Goal: Information Seeking & Learning: Learn about a topic

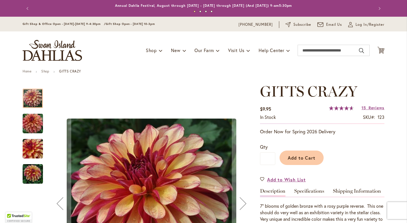
click at [33, 123] on img "Gitts Crazy" at bounding box center [32, 123] width 41 height 27
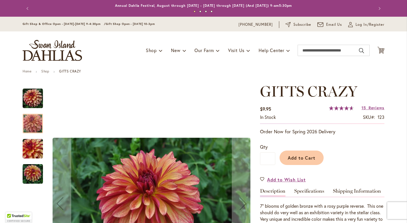
click at [33, 140] on img "Gitts Crazy" at bounding box center [33, 148] width 20 height 20
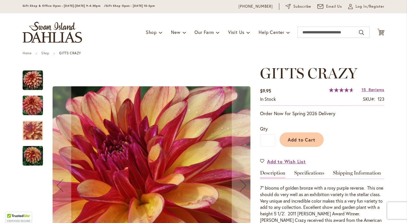
scroll to position [26, 0]
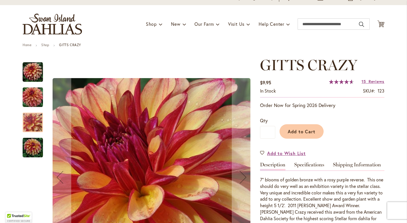
click at [33, 147] on img "Gitts Crazy" at bounding box center [33, 147] width 20 height 20
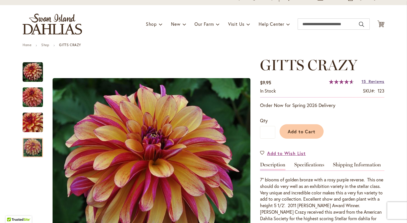
click at [364, 82] on span "15" at bounding box center [363, 81] width 4 height 5
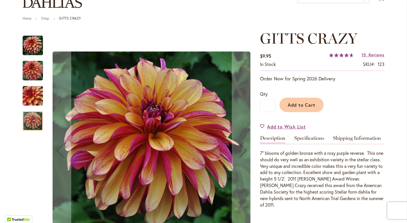
scroll to position [0, 0]
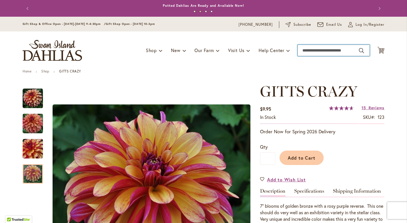
click at [312, 56] on input "Search" at bounding box center [333, 50] width 72 height 11
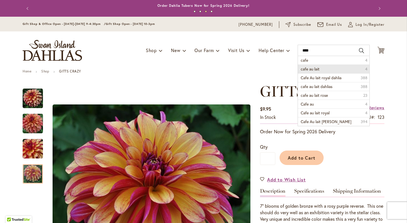
click at [305, 67] on span "cafe au lait" at bounding box center [310, 68] width 19 height 5
type input "**********"
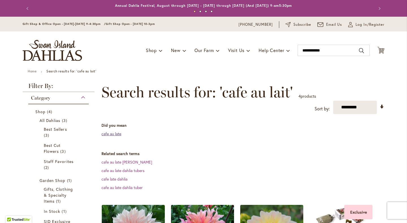
click at [102, 133] on link "cafe au late" at bounding box center [111, 133] width 20 height 5
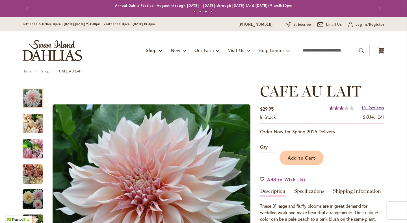
click at [370, 107] on span "Reviews" at bounding box center [376, 107] width 16 height 5
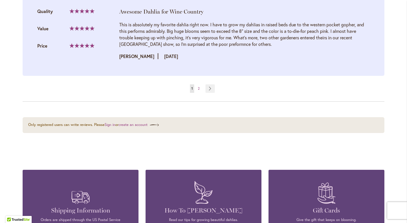
scroll to position [1383, 0]
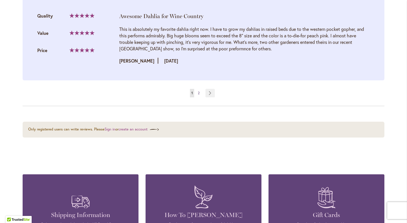
click at [200, 92] on link "Page 2" at bounding box center [198, 93] width 5 height 8
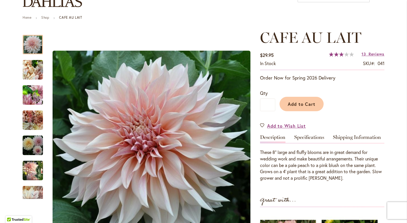
scroll to position [0, 0]
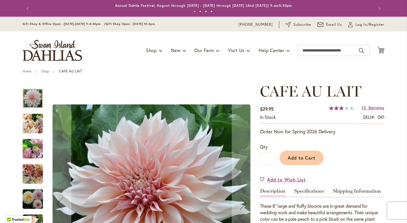
click at [34, 122] on img "Café Au Lait" at bounding box center [33, 123] width 20 height 27
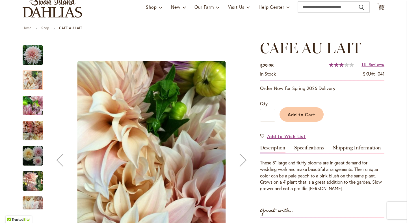
scroll to position [52, 0]
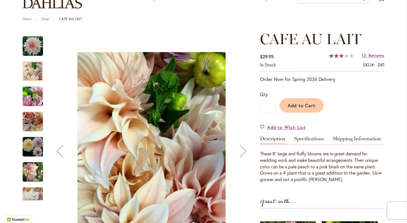
click at [35, 100] on img "Café Au Lait" at bounding box center [33, 96] width 20 height 27
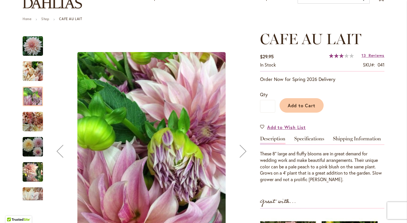
click at [32, 114] on img "Café Au Lait" at bounding box center [33, 121] width 20 height 20
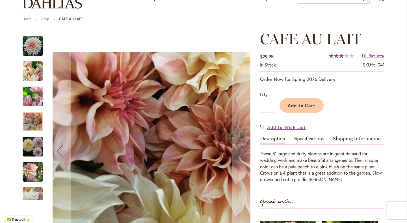
click at [29, 142] on img "Café Au Lait" at bounding box center [33, 146] width 20 height 20
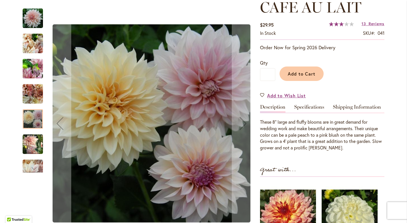
scroll to position [100, 0]
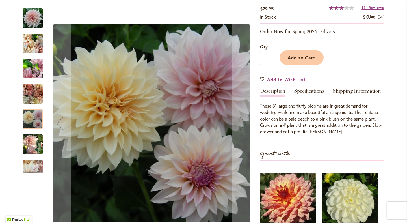
click at [28, 155] on div "Café Au Lait" at bounding box center [36, 166] width 26 height 25
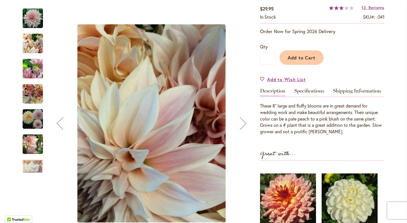
click at [29, 161] on div at bounding box center [33, 168] width 20 height 19
click at [31, 171] on div "Next" at bounding box center [33, 168] width 8 height 8
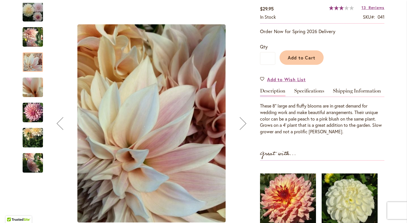
click at [32, 120] on img "Café Au Lait" at bounding box center [33, 112] width 20 height 27
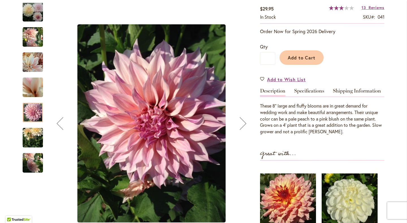
click at [30, 142] on img "Café Au Lait" at bounding box center [33, 137] width 20 height 27
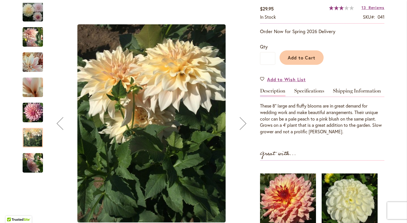
click at [31, 164] on img "Café Au Lait" at bounding box center [33, 162] width 20 height 27
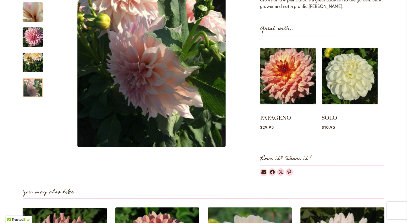
scroll to position [232, 0]
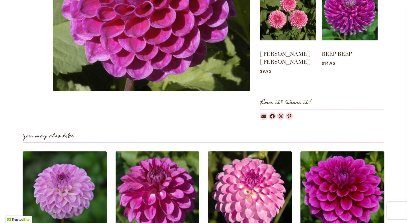
scroll to position [261, 0]
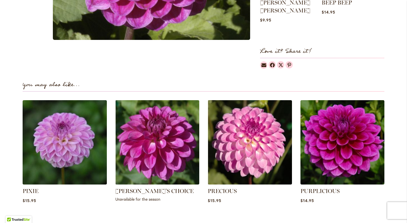
scroll to position [53, 0]
